Goal: Check status: Check status

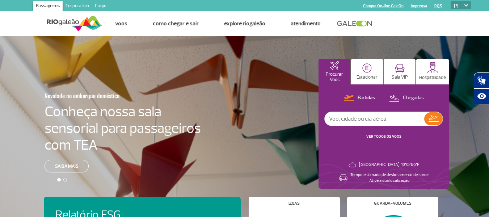
click at [343, 121] on input "text" at bounding box center [375, 119] width 100 height 14
type input "[GEOGRAPHIC_DATA]"
click at [430, 121] on img at bounding box center [434, 118] width 10 height 6
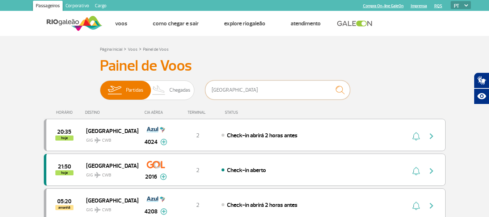
click at [240, 91] on input "[GEOGRAPHIC_DATA]" at bounding box center [277, 89] width 145 height 19
type input "c"
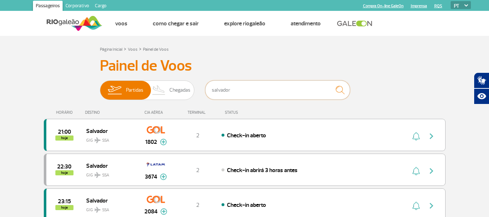
type input "salvador"
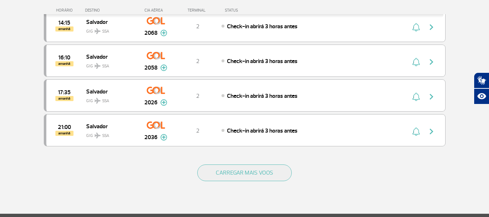
scroll to position [328, 0]
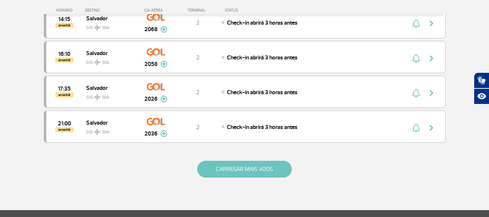
click at [249, 170] on button "CARREGAR MAIS VOOS" at bounding box center [244, 169] width 94 height 17
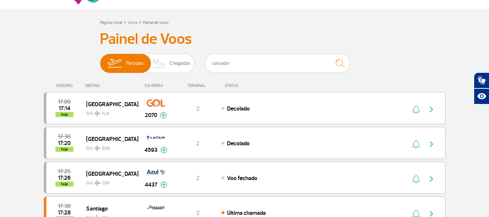
scroll to position [0, 0]
